Goal: Task Accomplishment & Management: Manage account settings

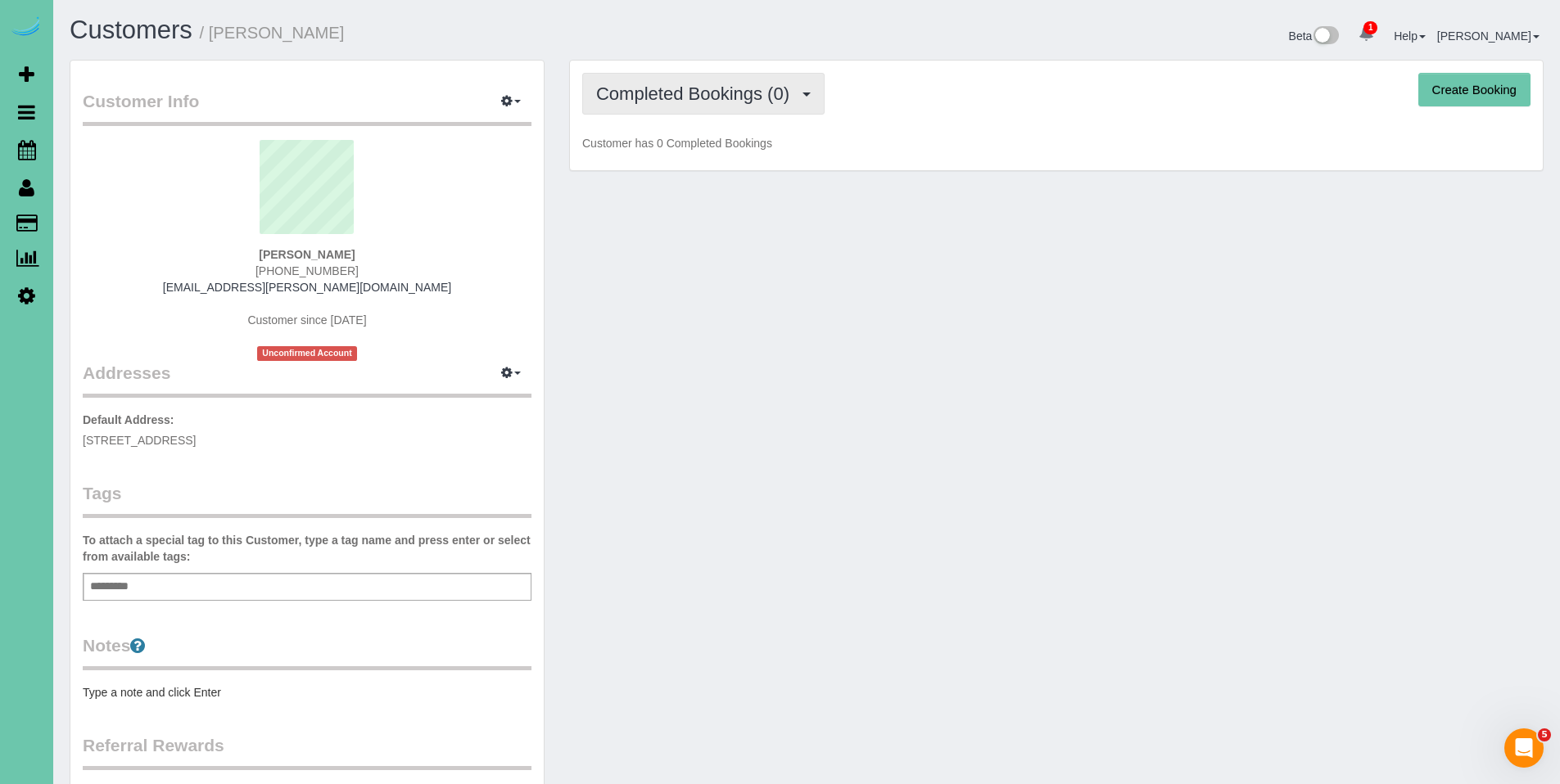
click at [735, 96] on span "Completed Bookings (0)" at bounding box center [697, 93] width 202 height 21
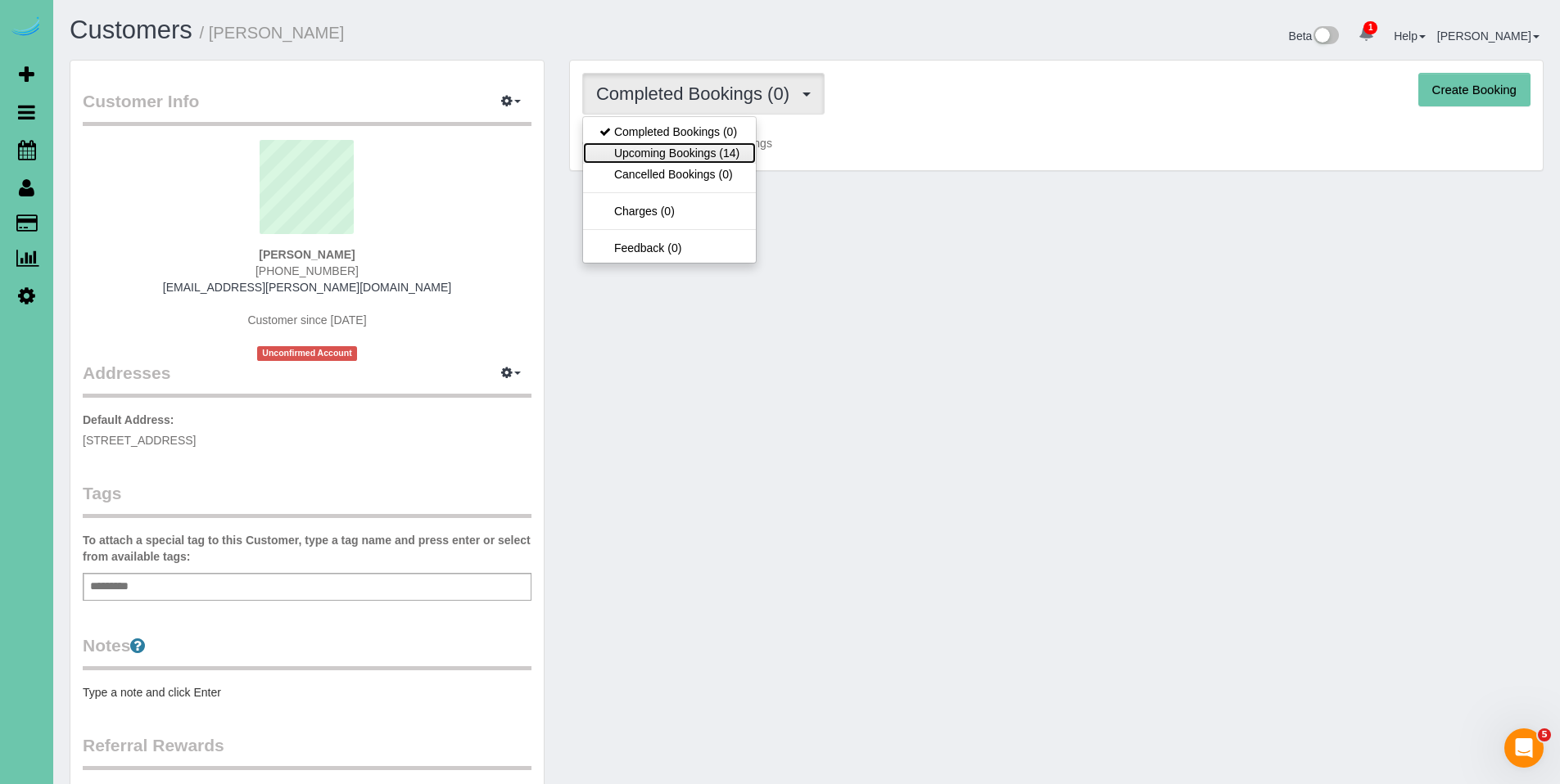
click at [692, 151] on link "Upcoming Bookings (14)" at bounding box center [670, 153] width 173 height 21
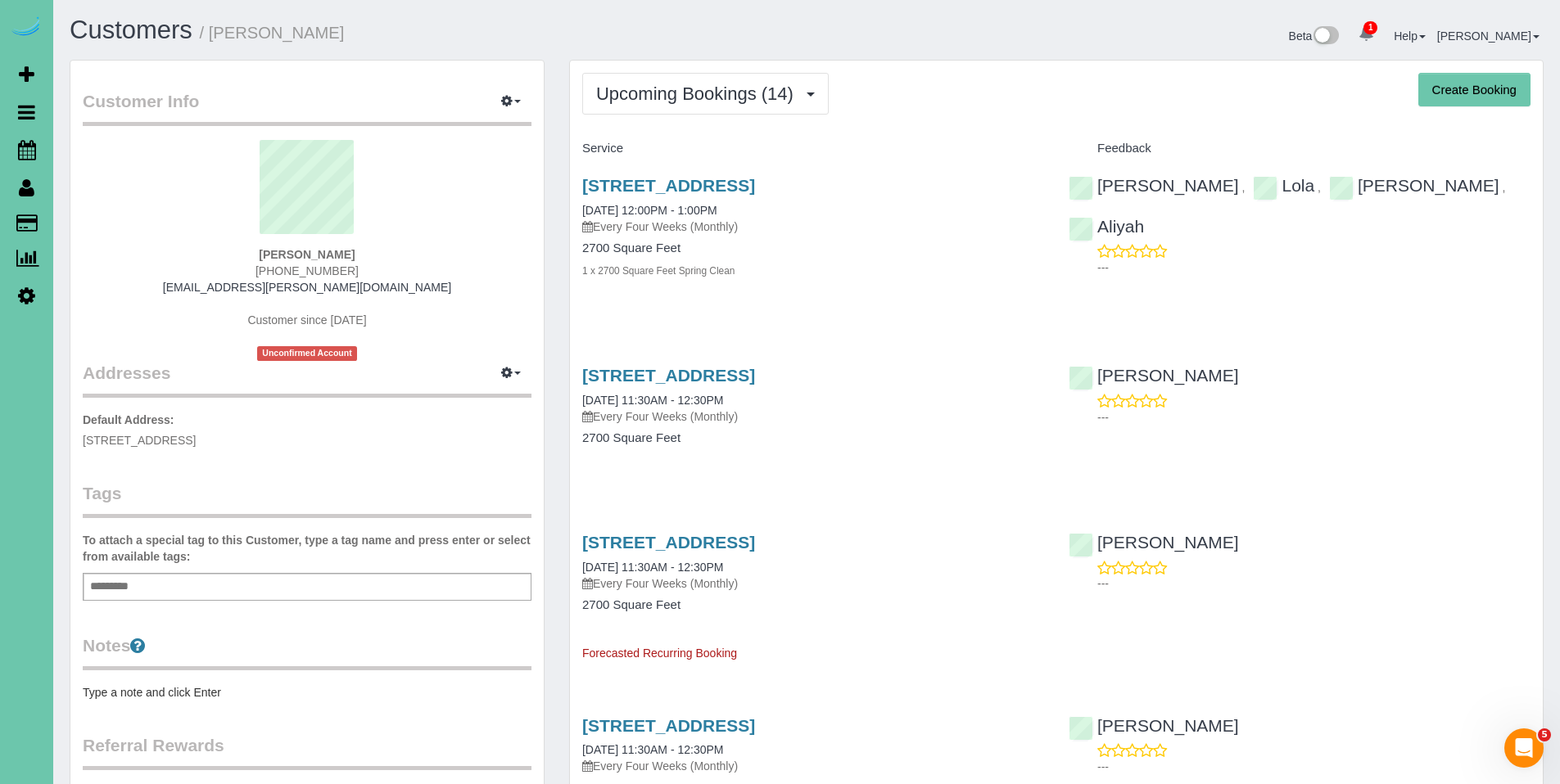
click at [689, 197] on div "12623 Izard St, Omaha, NE 68154 09/30/2025 12:00PM - 1:00PM Every Four Weeks (M…" at bounding box center [813, 206] width 462 height 59
click at [692, 189] on link "12623 Izard St, Omaha, NE 68154" at bounding box center [669, 185] width 173 height 19
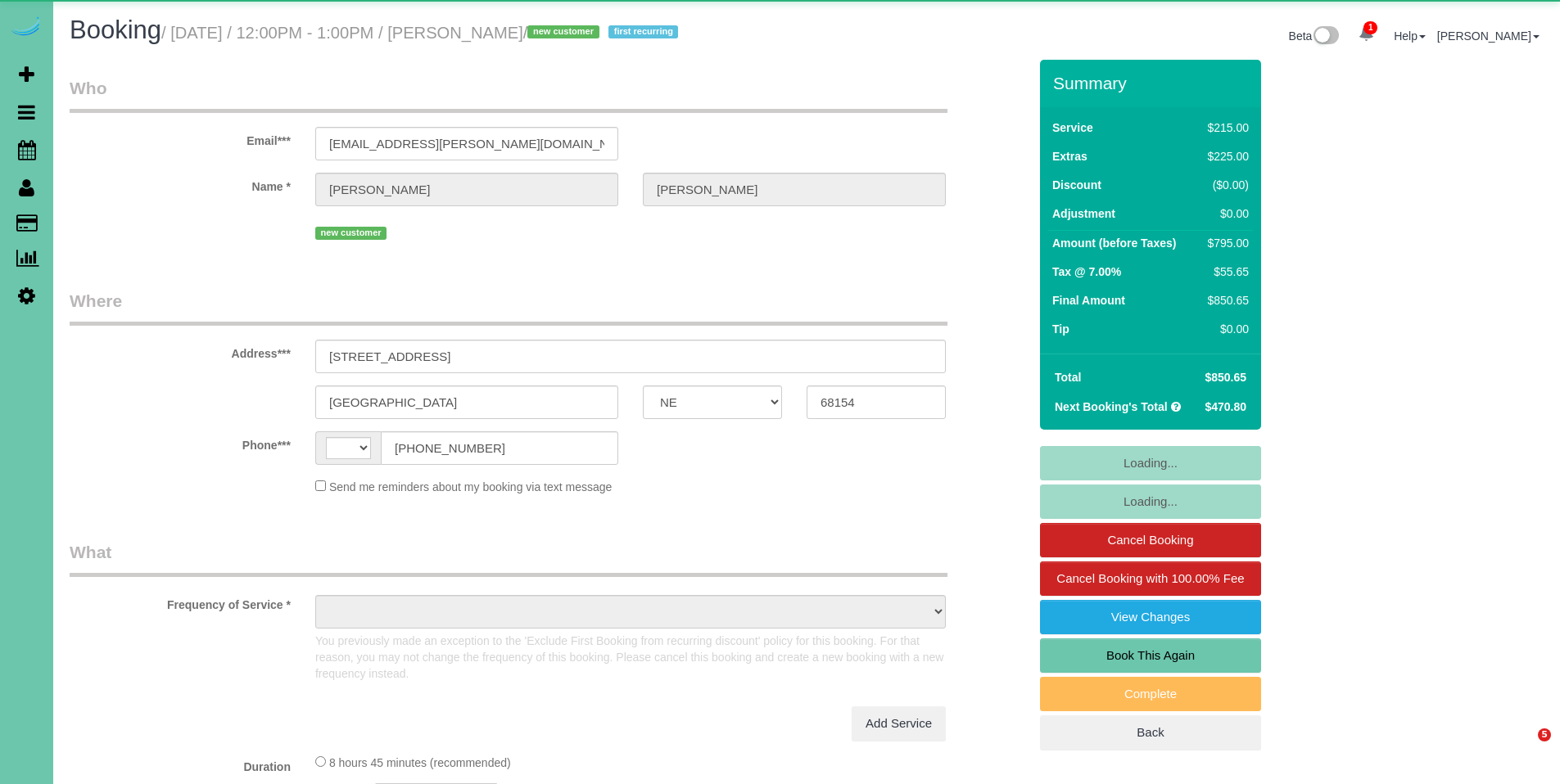
select select "NE"
select select "string:US"
select select "object:682"
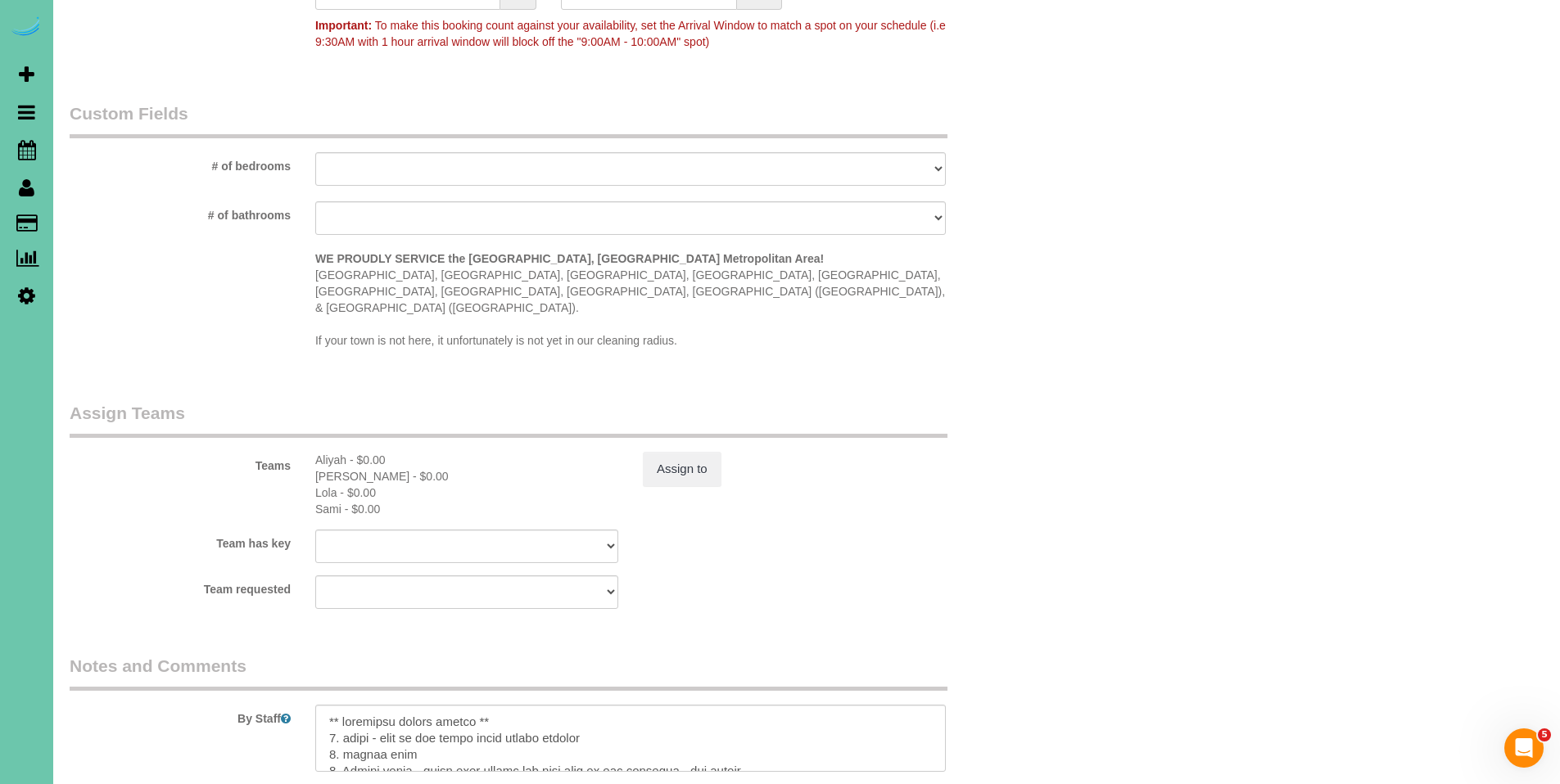
scroll to position [1802, 0]
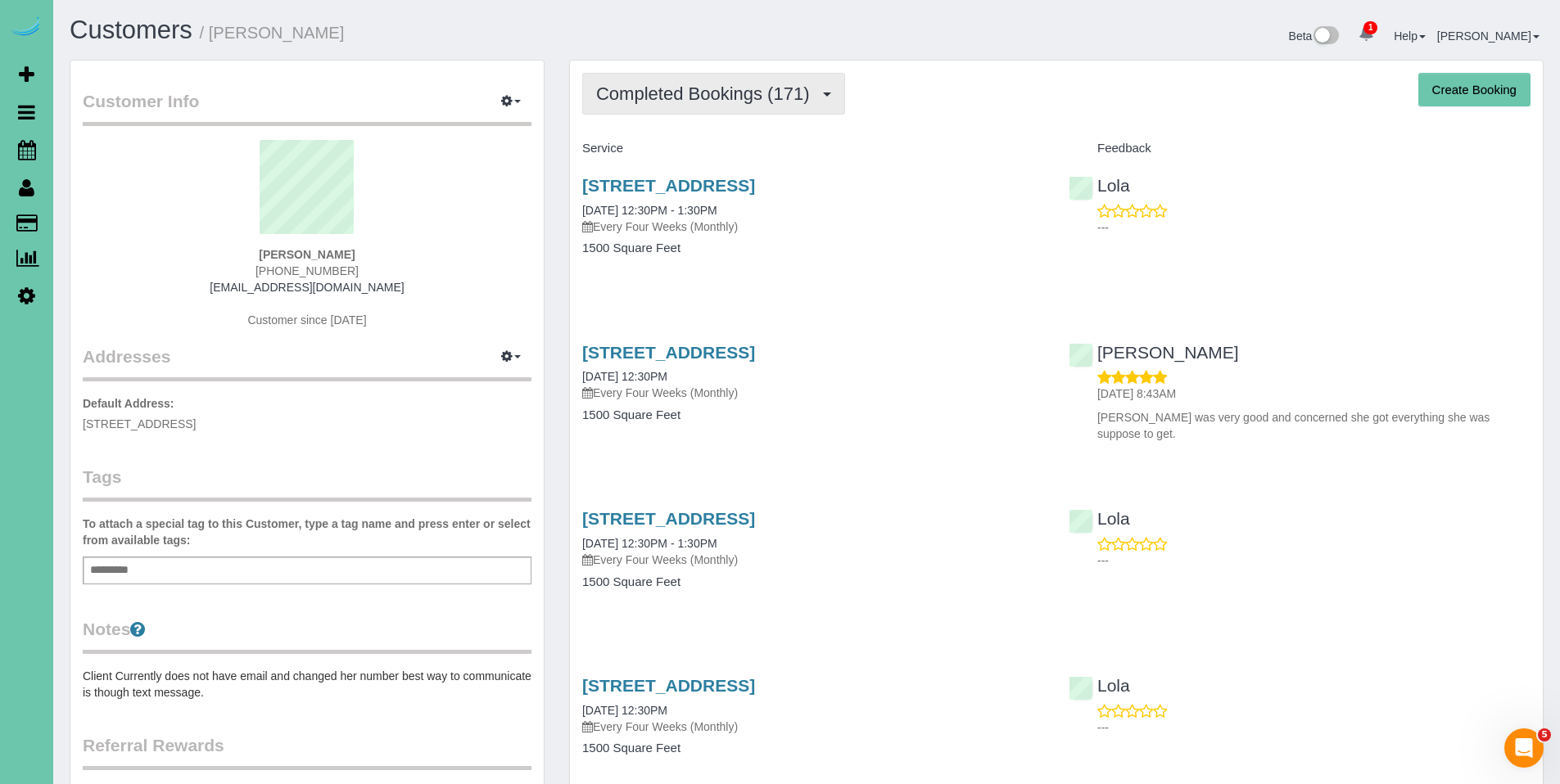
click at [647, 108] on button "Completed Bookings (171)" at bounding box center [713, 93] width 263 height 42
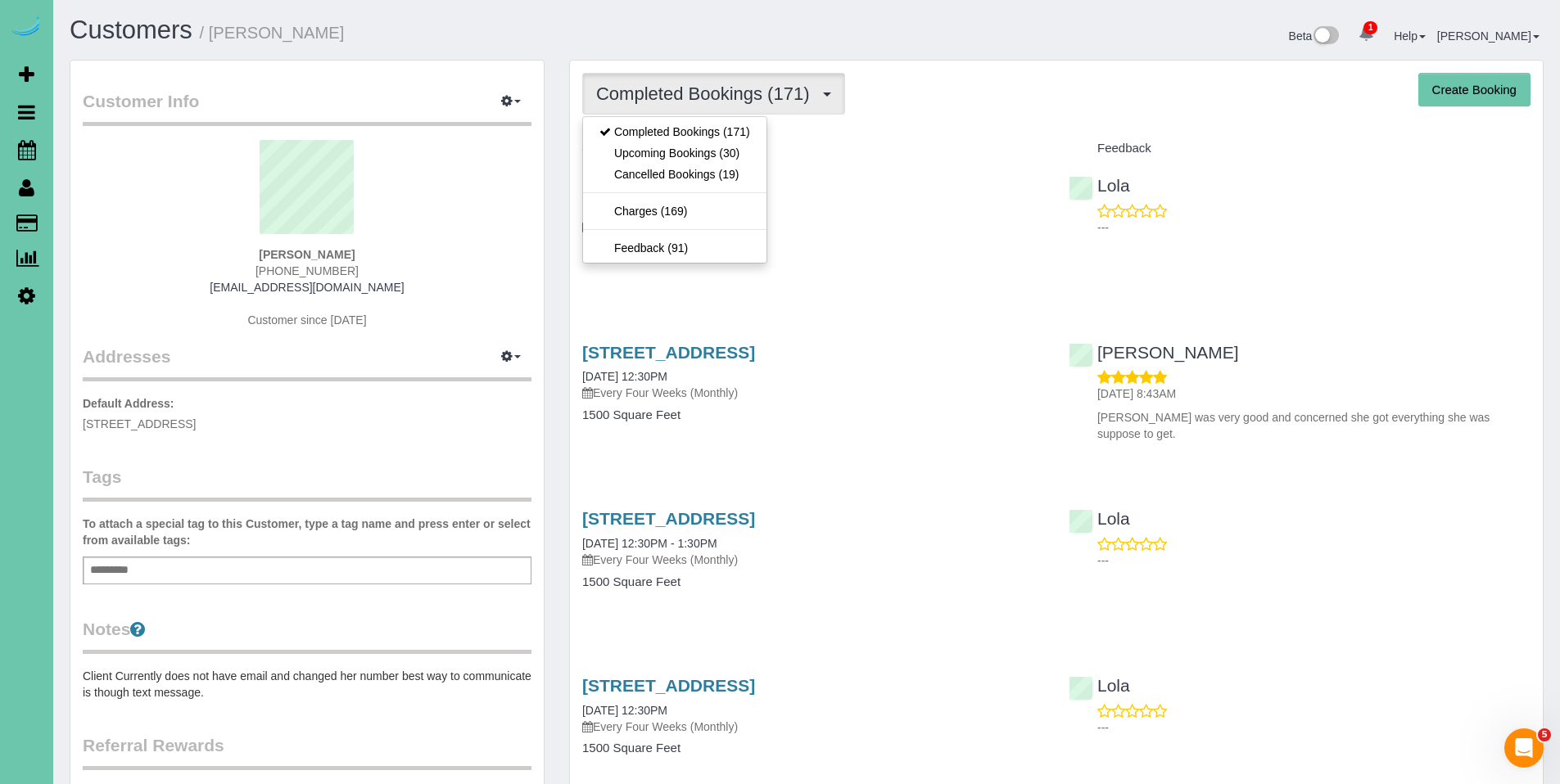
click at [963, 154] on h4 "Service" at bounding box center [813, 148] width 462 height 14
